Goal: Task Accomplishment & Management: Use online tool/utility

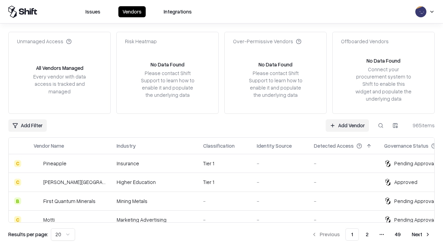
click at [347, 125] on link "Add Vendor" at bounding box center [347, 125] width 43 height 12
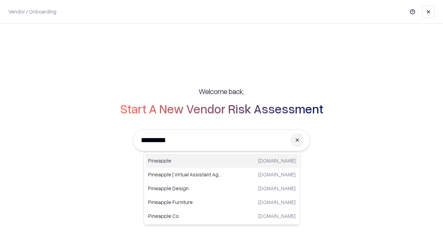
click at [222, 161] on div "Pineapple [DOMAIN_NAME]" at bounding box center [221, 161] width 153 height 14
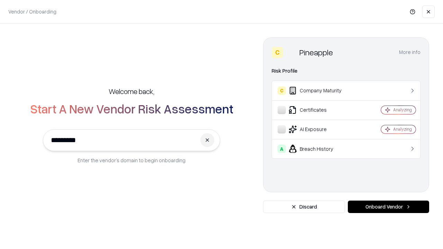
type input "*********"
click at [389, 207] on button "Onboard Vendor" at bounding box center [388, 207] width 81 height 12
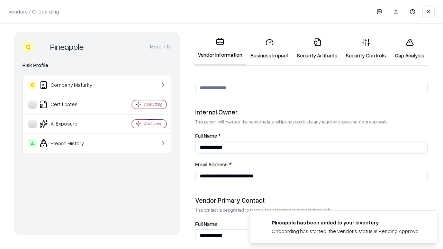
scroll to position [359, 0]
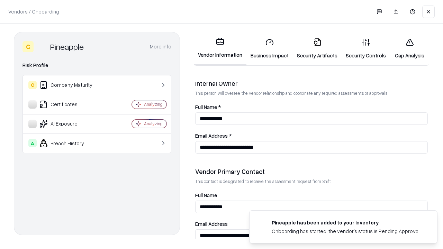
click at [270, 48] on link "Business Impact" at bounding box center [270, 49] width 46 height 32
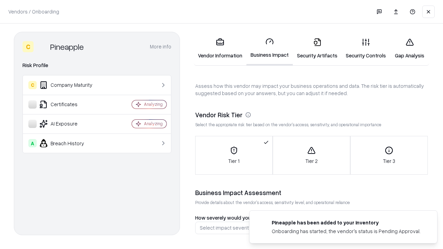
click at [410, 48] on link "Gap Analysis" at bounding box center [409, 49] width 39 height 32
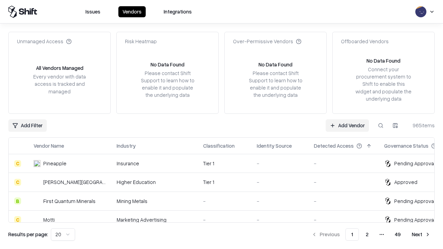
click at [347, 125] on link "Add Vendor" at bounding box center [347, 125] width 43 height 12
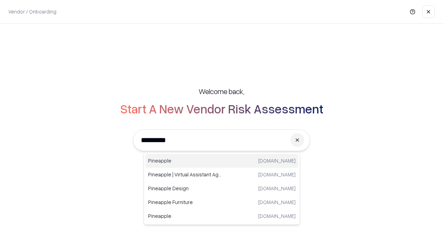
click at [222, 161] on div "Pineapple [DOMAIN_NAME]" at bounding box center [221, 161] width 153 height 14
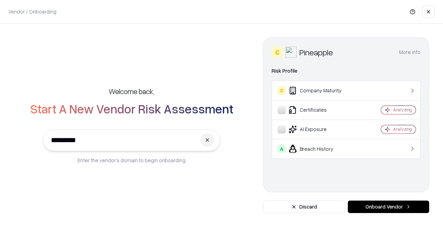
type input "*********"
click at [389, 207] on button "Onboard Vendor" at bounding box center [388, 207] width 81 height 12
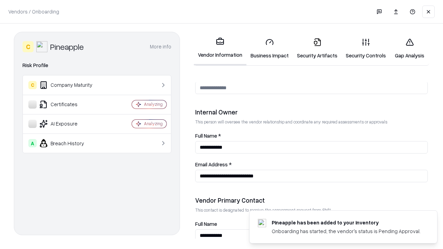
scroll to position [359, 0]
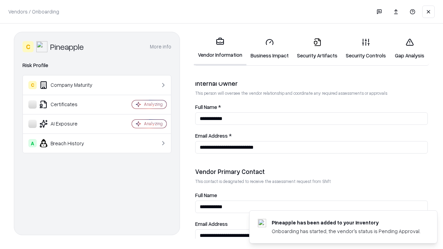
click at [410, 48] on link "Gap Analysis" at bounding box center [409, 49] width 39 height 32
